Goal: Task Accomplishment & Management: Use online tool/utility

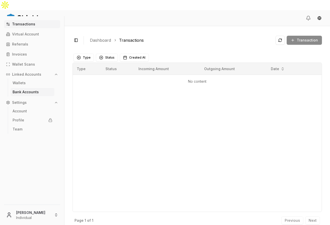
click at [28, 95] on link "Bank Accounts" at bounding box center [33, 92] width 44 height 8
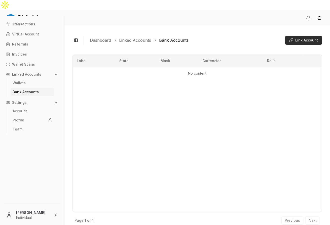
click at [299, 38] on span "Link Account" at bounding box center [306, 40] width 23 height 5
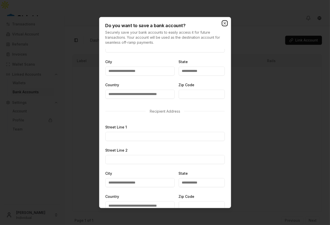
scroll to position [119, 0]
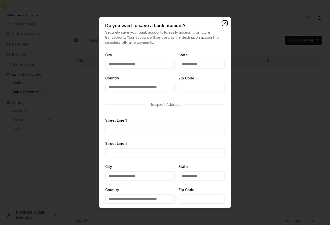
click at [224, 23] on icon "button" at bounding box center [225, 23] width 4 height 4
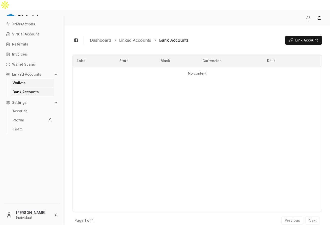
click at [34, 79] on link "Wallets" at bounding box center [33, 83] width 44 height 8
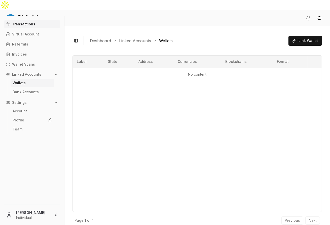
click at [16, 23] on p "Transactions" at bounding box center [23, 24] width 23 height 4
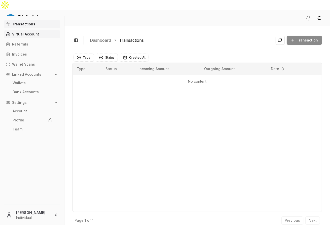
click at [43, 37] on link "Virtual Account" at bounding box center [32, 34] width 56 height 8
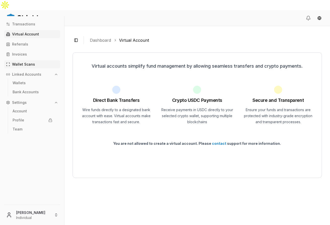
click at [33, 65] on p "Wallet Scans" at bounding box center [23, 65] width 23 height 4
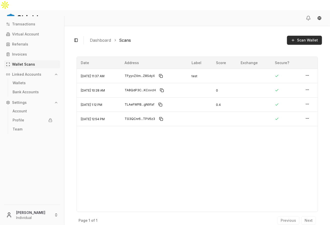
click at [296, 36] on button "Scan Wallet" at bounding box center [304, 40] width 35 height 9
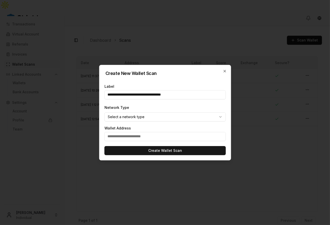
type input "**********"
click at [165, 117] on body "Transactions Virtual Account Referrals Invoices Wallet Scans Linked Accounts Wa…" at bounding box center [165, 117] width 330 height 235
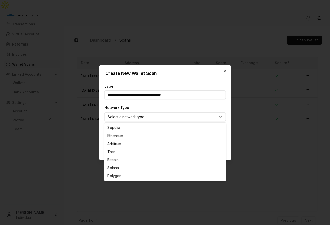
select select "********"
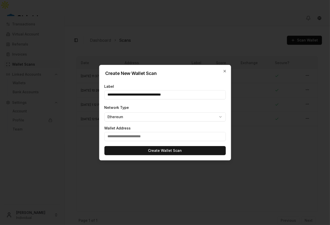
click at [150, 134] on input "text" at bounding box center [164, 136] width 121 height 9
paste input "**********"
type input "**********"
click at [165, 95] on input "**********" at bounding box center [164, 94] width 121 height 9
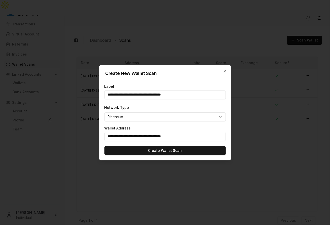
click at [165, 95] on input "**********" at bounding box center [164, 94] width 121 height 9
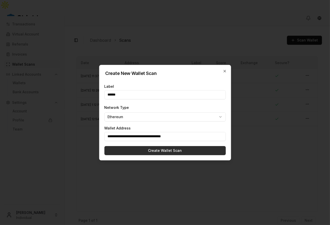
type input "******"
click at [171, 148] on button "Create Wallet Scan" at bounding box center [164, 150] width 121 height 9
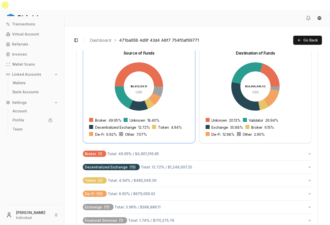
scroll to position [179, 0]
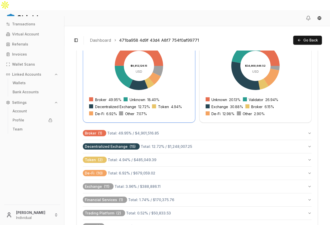
click at [256, 127] on button "Broker ( 1 ) Total: 49.95 % / $4,901,516.85" at bounding box center [197, 133] width 229 height 13
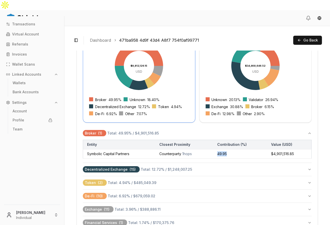
drag, startPoint x: 238, startPoint y: 144, endPoint x: 216, endPoint y: 141, distance: 22.3
click at [216, 149] on td "49.95" at bounding box center [240, 153] width 54 height 9
click at [228, 163] on button "Decentralized Exchange ( 15 ) Total: 12.72 % / $1,248,007.25" at bounding box center [197, 169] width 229 height 13
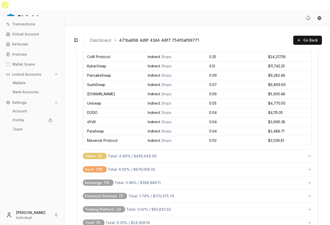
scroll to position [363, 0]
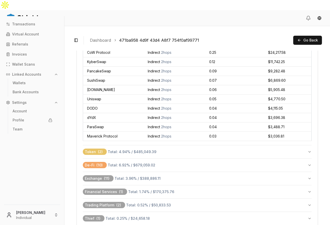
click at [218, 145] on button "Token ( 2 ) Total: 4.94 % / $485,049.39" at bounding box center [197, 151] width 229 height 13
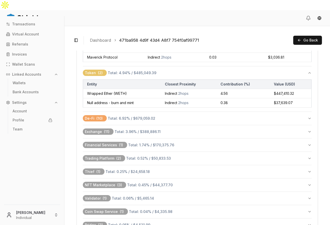
scroll to position [461, 0]
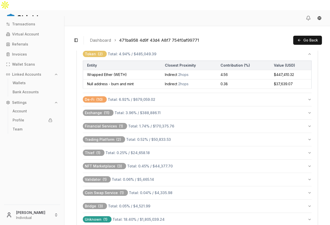
click at [225, 133] on button "Trading Platform ( 2 ) Total: 0.52 % / $50,833.53" at bounding box center [197, 139] width 229 height 13
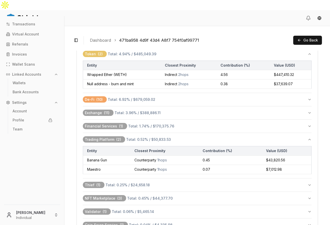
click at [226, 120] on button "Financial Services ( 1 ) Total: 1.74 % / $170,375.76" at bounding box center [197, 126] width 229 height 13
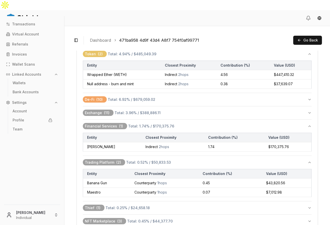
click at [213, 106] on button "Exchange ( 11 ) Total: 3.96 % / $388,886.11" at bounding box center [197, 112] width 229 height 13
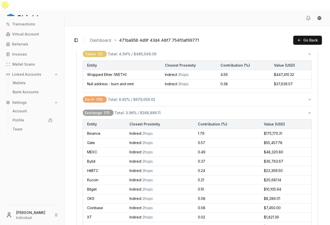
click at [214, 93] on button "De-Fi ( 10 ) Total: 6.92 % / $679,059.02" at bounding box center [197, 99] width 229 height 13
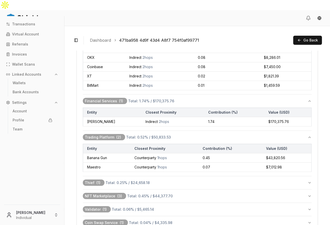
scroll to position [735, 0]
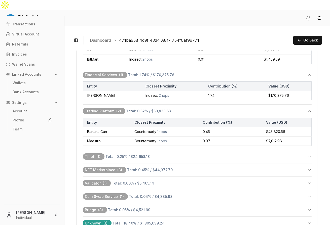
click at [183, 164] on button "NFT Marketplace ( 3 ) Total: 0.45 % / $44,377.70" at bounding box center [197, 170] width 229 height 13
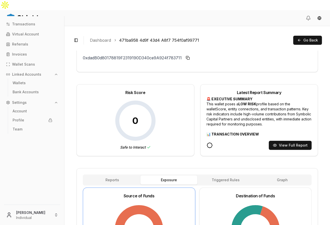
scroll to position [0, 0]
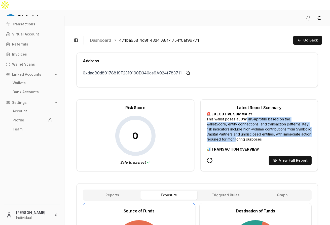
drag, startPoint x: 246, startPoint y: 108, endPoint x: 263, endPoint y: 129, distance: 27.2
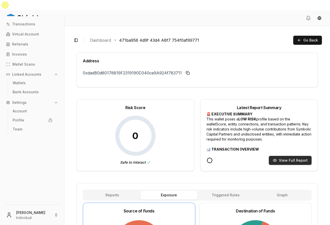
click at [287, 156] on button "View Full Report" at bounding box center [290, 160] width 43 height 9
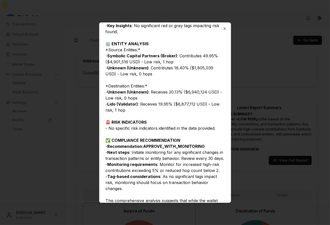
scroll to position [192, 0]
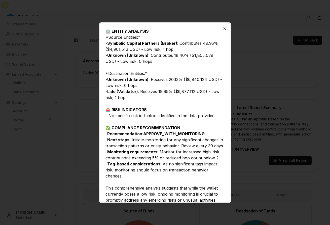
click at [225, 29] on icon "button" at bounding box center [225, 29] width 4 height 4
